Goal: Task Accomplishment & Management: Manage account settings

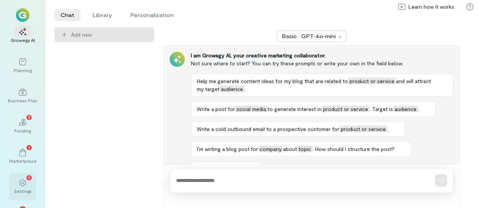
click at [17, 180] on div "1" at bounding box center [22, 182] width 17 height 11
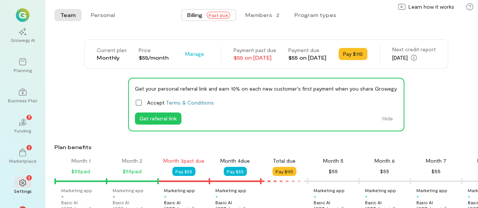
scroll to position [0, 128]
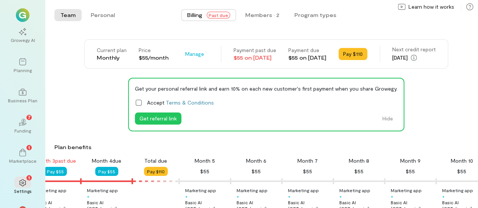
click at [213, 19] on div "Billing Past due" at bounding box center [208, 15] width 43 height 8
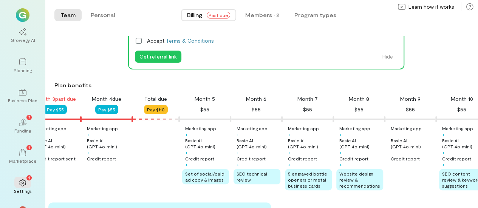
scroll to position [0, 0]
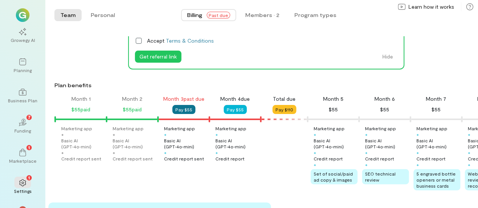
click at [185, 111] on button "Pay $55" at bounding box center [183, 109] width 23 height 9
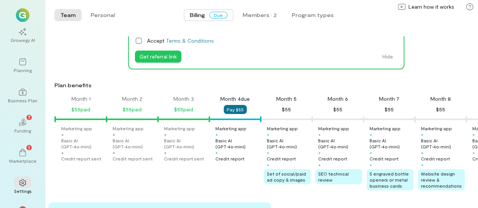
click at [232, 108] on button "Pay $55" at bounding box center [235, 109] width 23 height 9
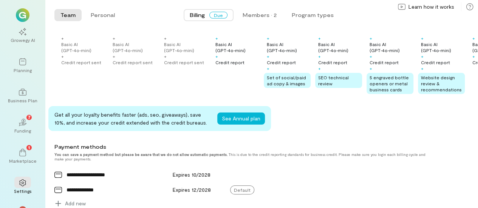
scroll to position [159, 0]
click at [17, 160] on div "Marketplace" at bounding box center [23, 161] width 28 height 6
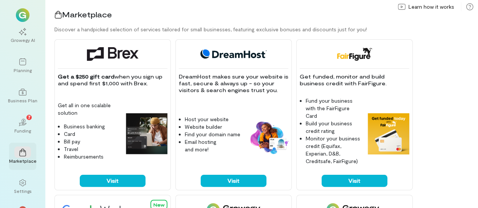
scroll to position [19, 0]
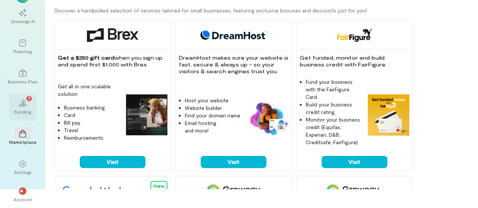
click at [17, 106] on div "02 7" at bounding box center [22, 102] width 17 height 11
